Goal: Obtain resource: Obtain resource

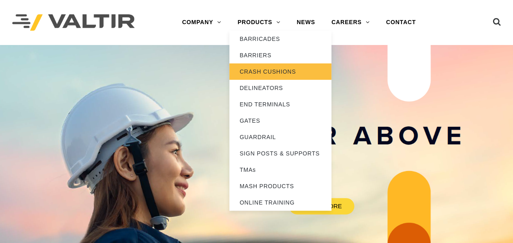
click at [264, 71] on link "CRASH CUSHIONS" at bounding box center [280, 71] width 102 height 16
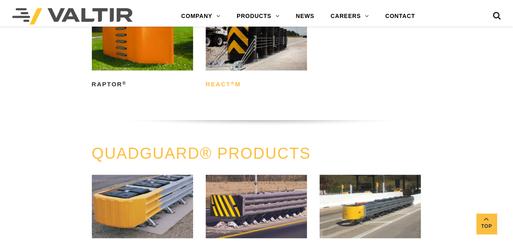
scroll to position [490, 0]
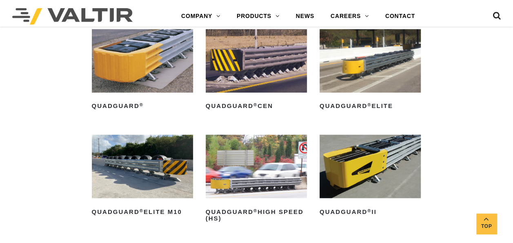
click at [374, 161] on img at bounding box center [370, 165] width 101 height 63
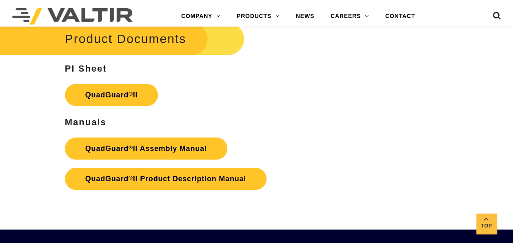
scroll to position [1797, 0]
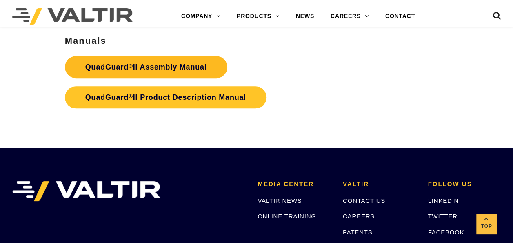
click at [170, 64] on strong "QuadGuard ® II Assembly Manual" at bounding box center [146, 67] width 122 height 8
